Goal: Information Seeking & Learning: Learn about a topic

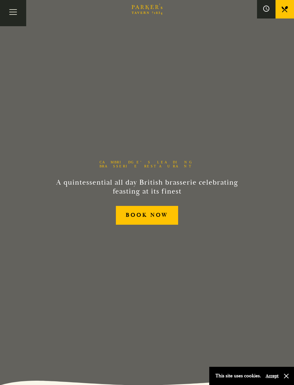
click at [12, 20] on button "Toggle navigation" at bounding box center [13, 13] width 26 height 26
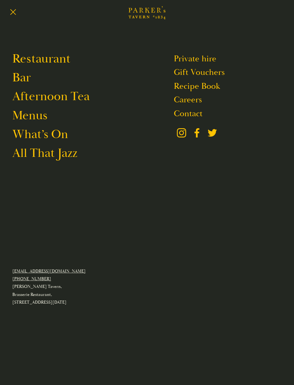
click at [35, 60] on link "Restaurant" at bounding box center [41, 58] width 58 height 15
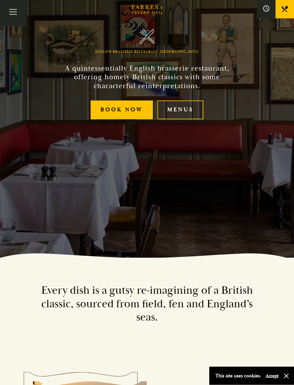
scroll to position [127, 0]
click at [187, 119] on link "Menus" at bounding box center [181, 110] width 46 height 19
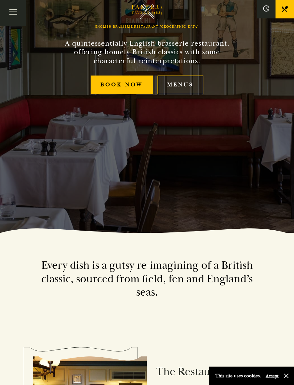
scroll to position [0, 0]
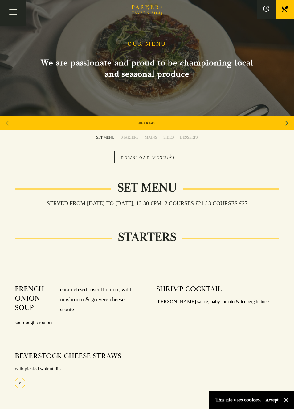
click at [151, 137] on div "MAINS" at bounding box center [151, 137] width 12 height 5
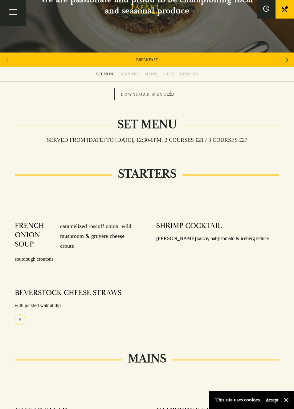
scroll to position [63, 0]
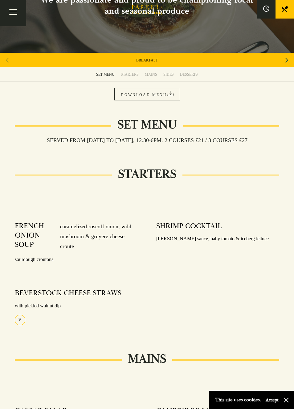
click at [153, 76] on div "MAINS" at bounding box center [151, 74] width 12 height 5
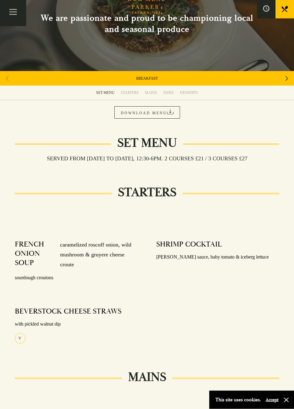
scroll to position [37, 0]
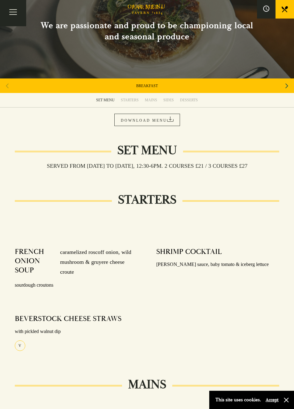
click at [284, 82] on div "Next slide" at bounding box center [287, 86] width 8 height 14
click at [284, 81] on div "Next slide" at bounding box center [287, 86] width 8 height 14
click at [291, 78] on div "SET MENU" at bounding box center [147, 85] width 294 height 15
click at [284, 83] on div "Next slide" at bounding box center [287, 86] width 8 height 14
click at [286, 87] on icon "Next slide" at bounding box center [287, 85] width 3 height 5
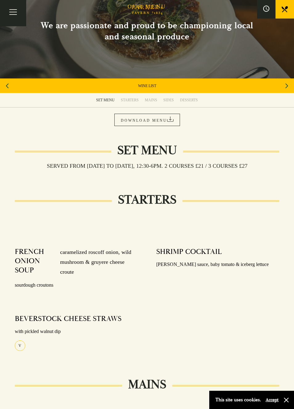
click at [286, 82] on icon "Next slide" at bounding box center [287, 86] width 3 height 14
click at [291, 81] on div "Next slide" at bounding box center [287, 86] width 8 height 14
click at [10, 91] on div "Previous slide" at bounding box center [7, 86] width 8 height 14
click at [154, 86] on link "A LA CARTE" at bounding box center [147, 85] width 21 height 5
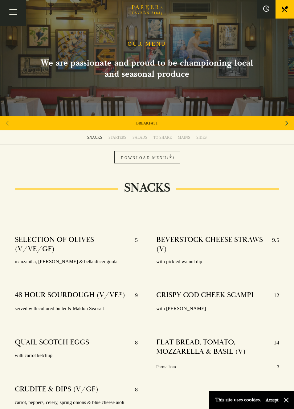
click at [4, 16] on button "Toggle navigation" at bounding box center [13, 13] width 26 height 26
